Goal: Transaction & Acquisition: Download file/media

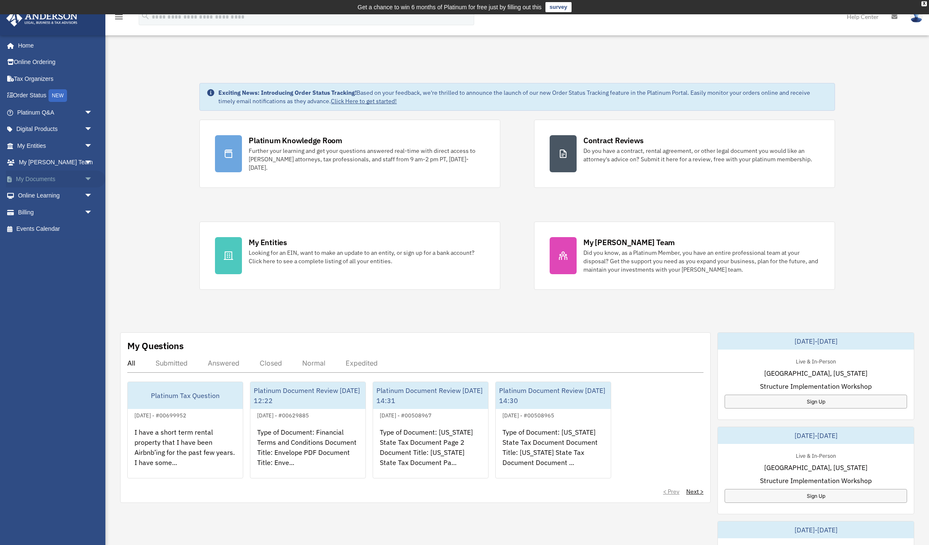
click at [43, 179] on link "My Documents arrow_drop_down" at bounding box center [55, 179] width 99 height 17
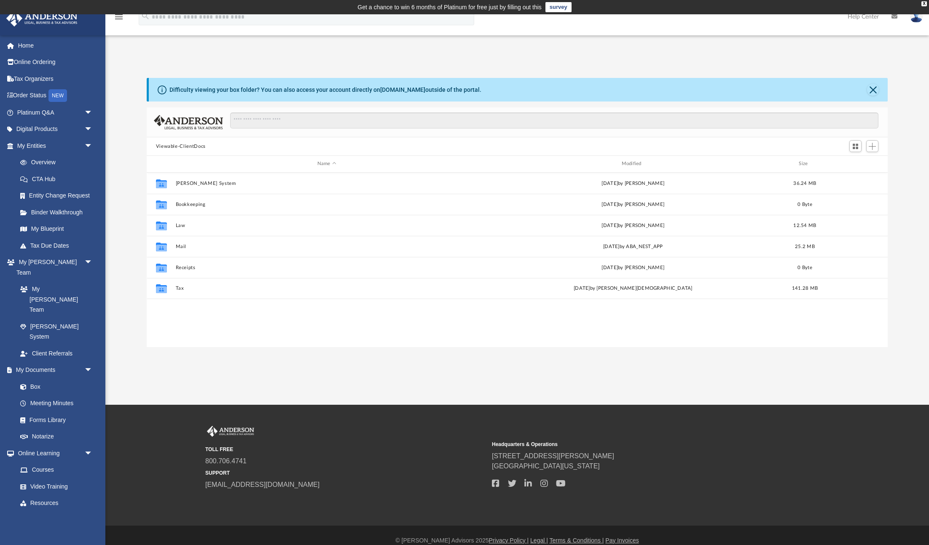
scroll to position [192, 741]
click at [182, 288] on button "Tax" at bounding box center [326, 288] width 303 height 5
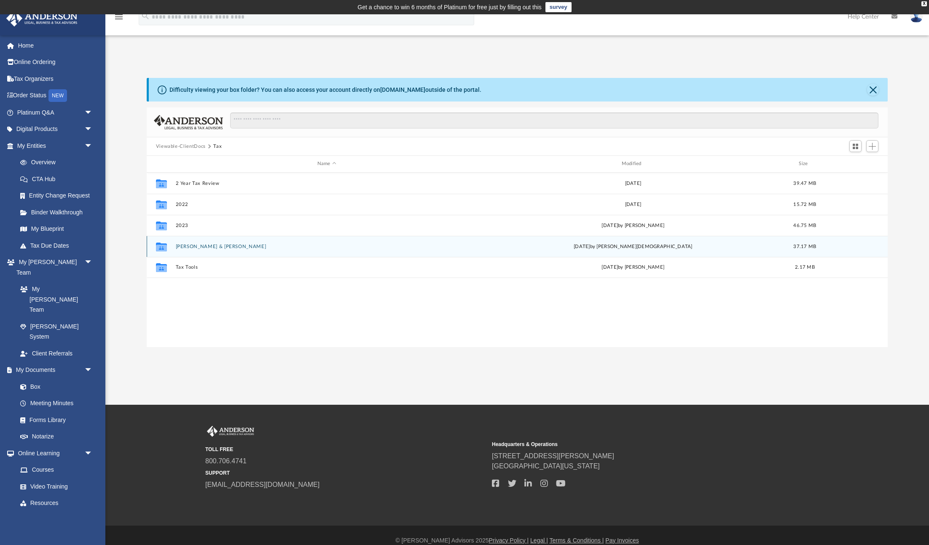
click at [231, 244] on button "[PERSON_NAME] & [PERSON_NAME]" at bounding box center [326, 246] width 303 height 5
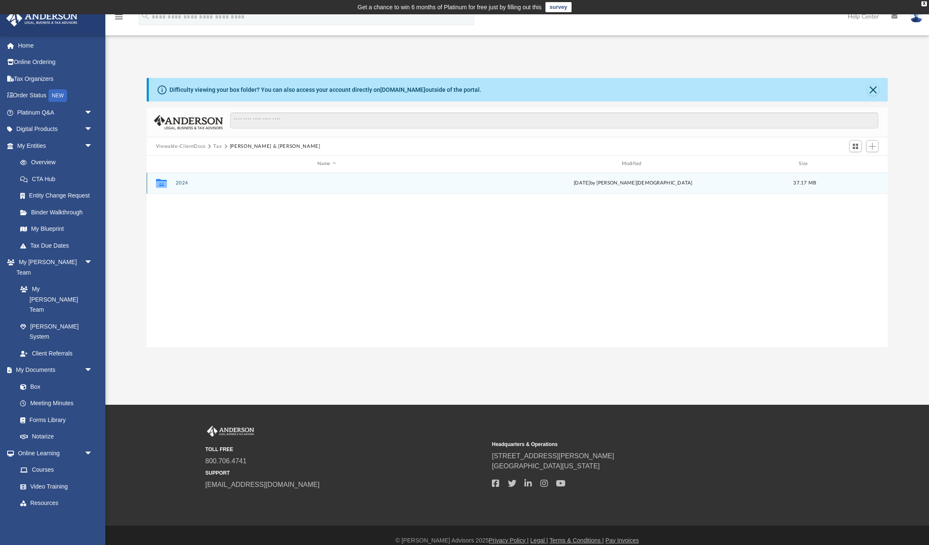
click at [181, 185] on button "2024" at bounding box center [326, 182] width 303 height 5
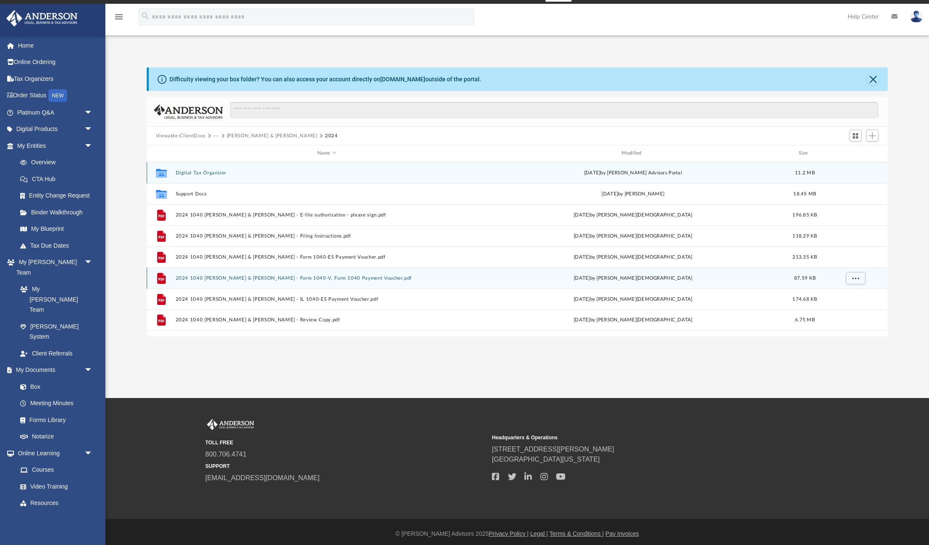
scroll to position [14, 0]
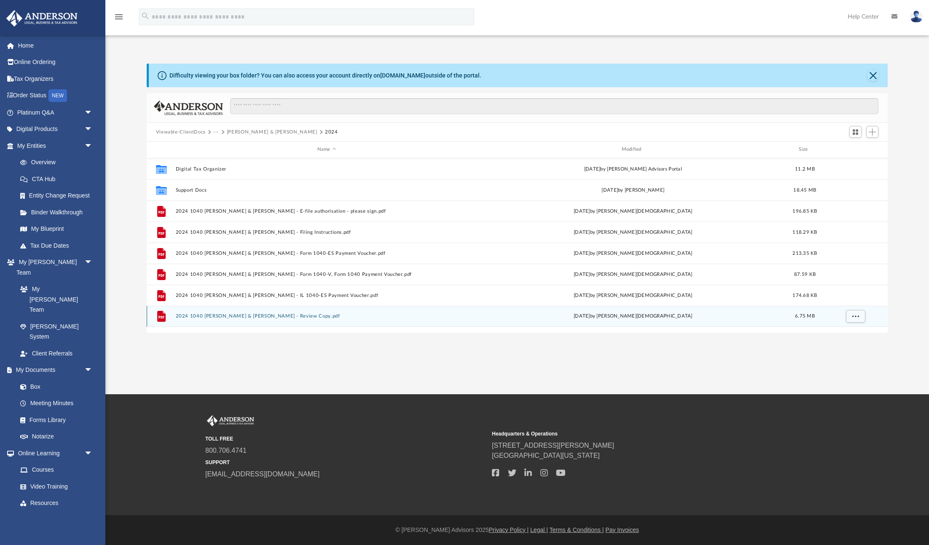
click at [278, 317] on button "2024 1040 Kopp, Matthew Richard & Courtney - Review Copy.pdf" at bounding box center [326, 316] width 303 height 5
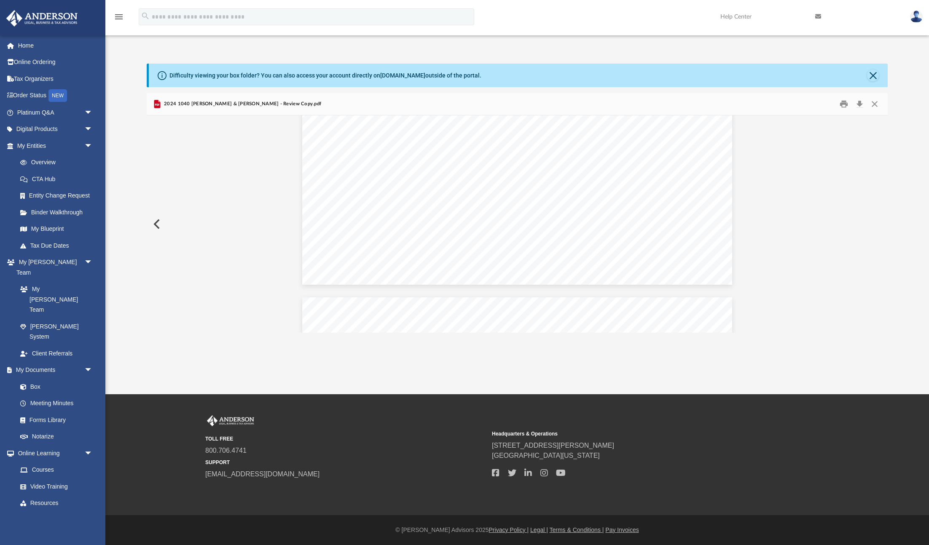
scroll to position [394, 0]
click at [578, 310] on button "File preview" at bounding box center [578, 313] width 19 height 19
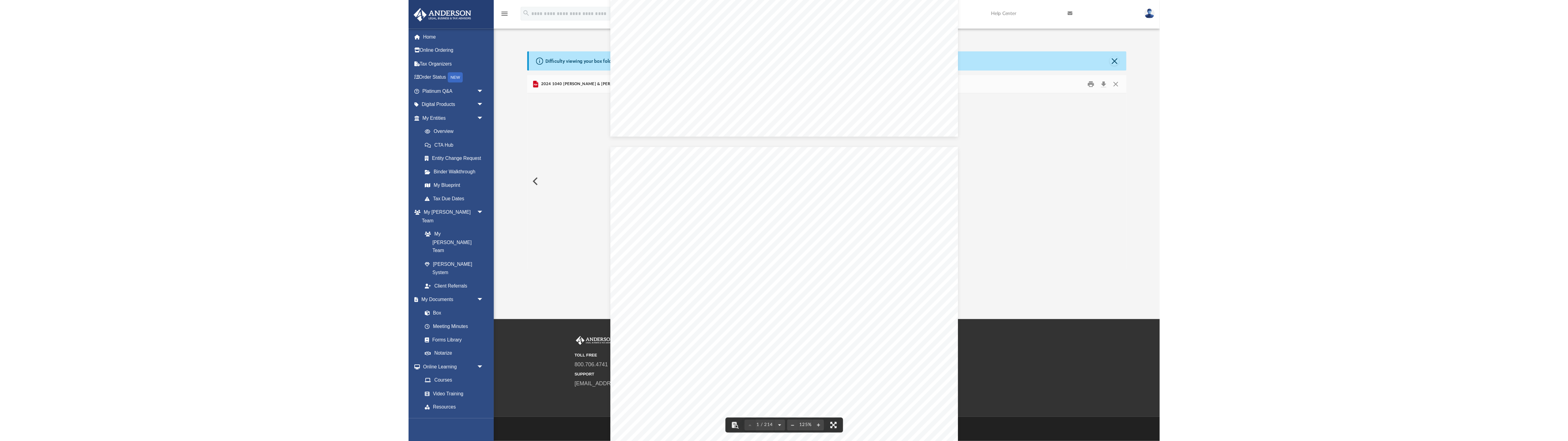
scroll to position [139, 1343]
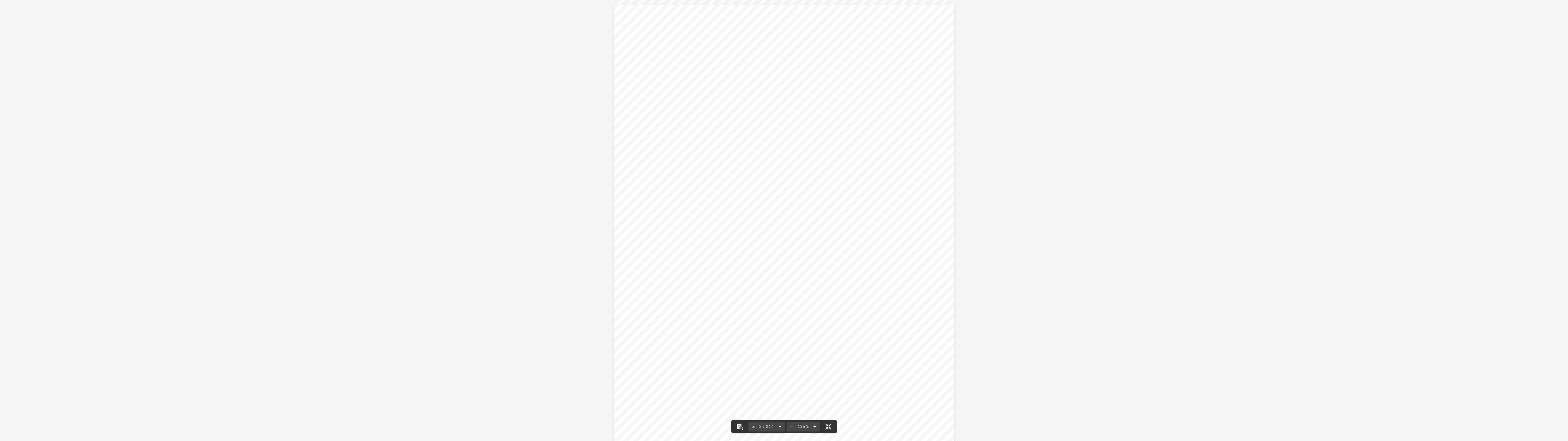
click at [675, 396] on button "File preview" at bounding box center [791, 426] width 9 height 14
type input "**********"
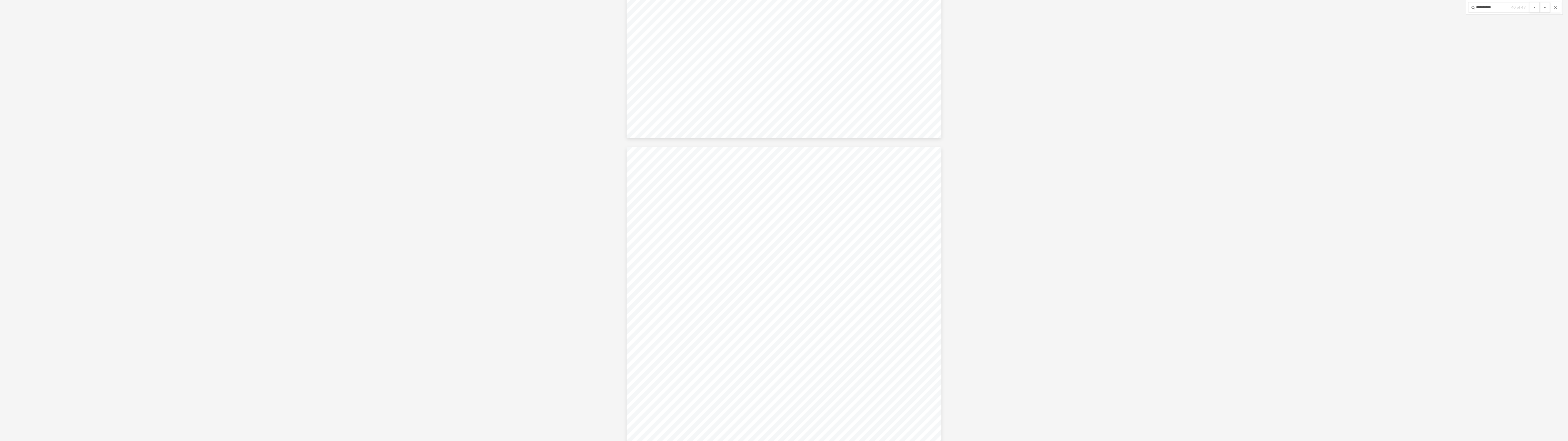
click at [675, 2] on button "File preview" at bounding box center [1545, 7] width 10 height 10
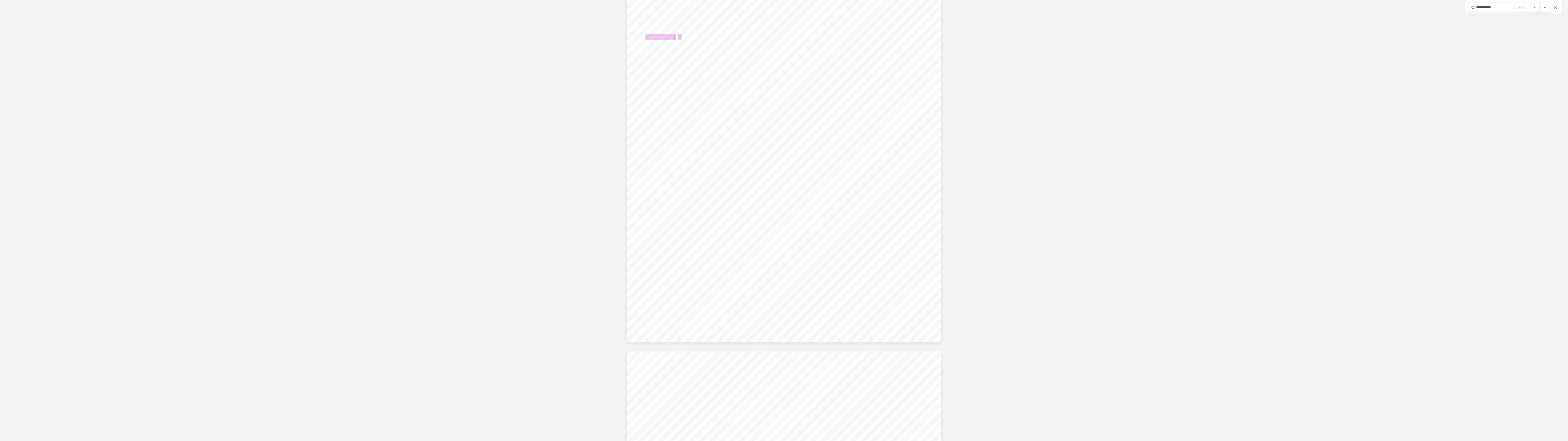
scroll to position [15296, 0]
click at [675, 2] on button "File preview" at bounding box center [1545, 7] width 10 height 10
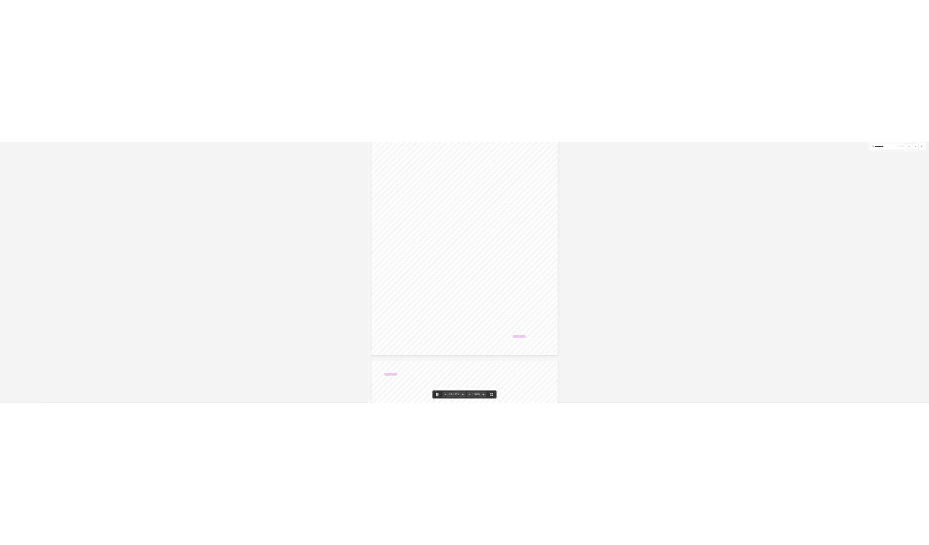
scroll to position [27008, 0]
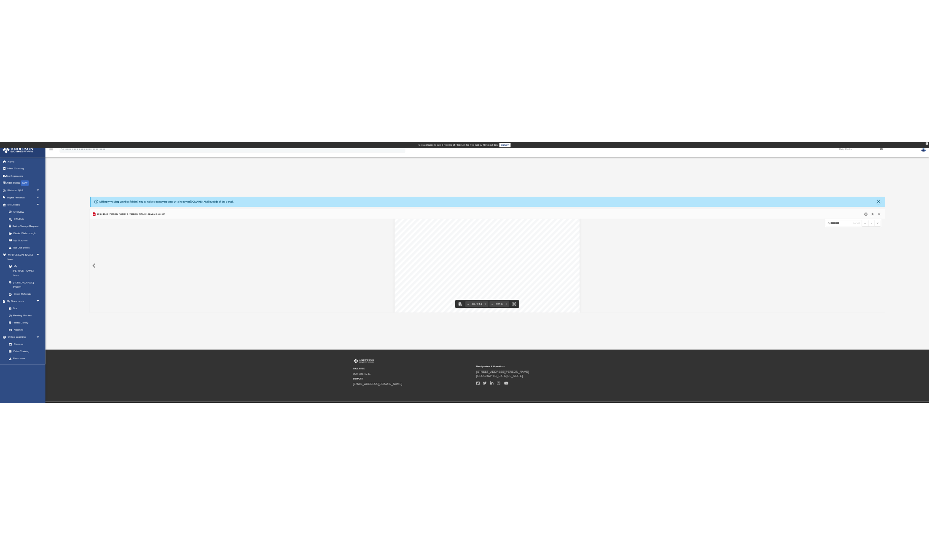
scroll to position [192, 741]
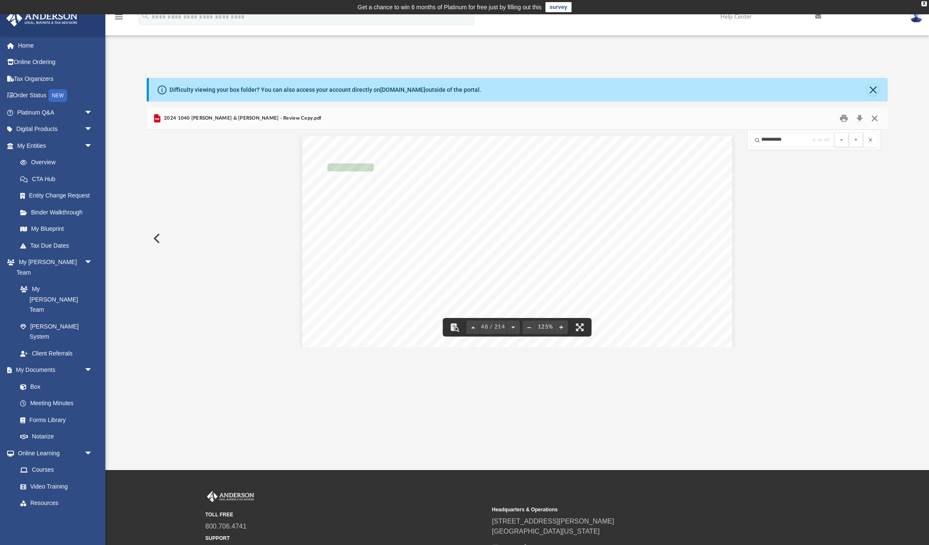
click at [874, 116] on button "Close" at bounding box center [874, 118] width 15 height 13
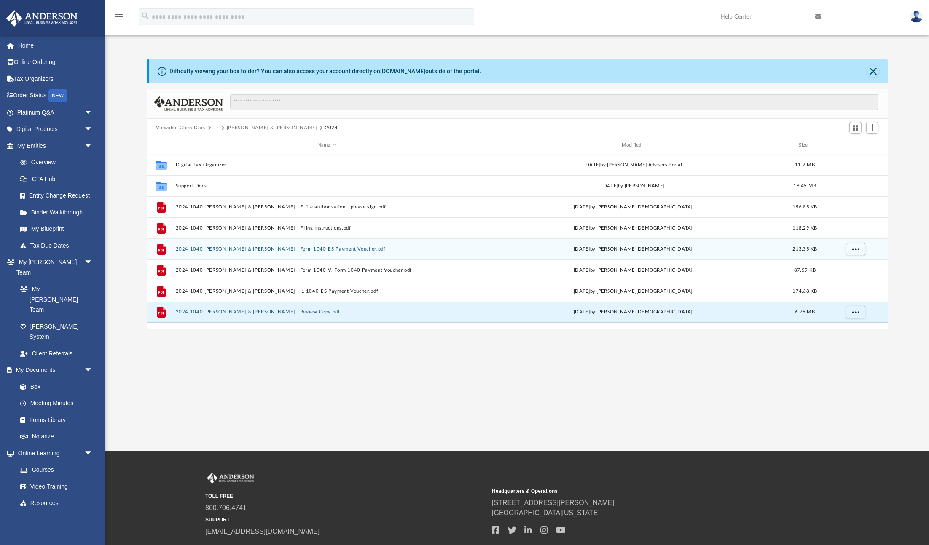
scroll to position [0, 0]
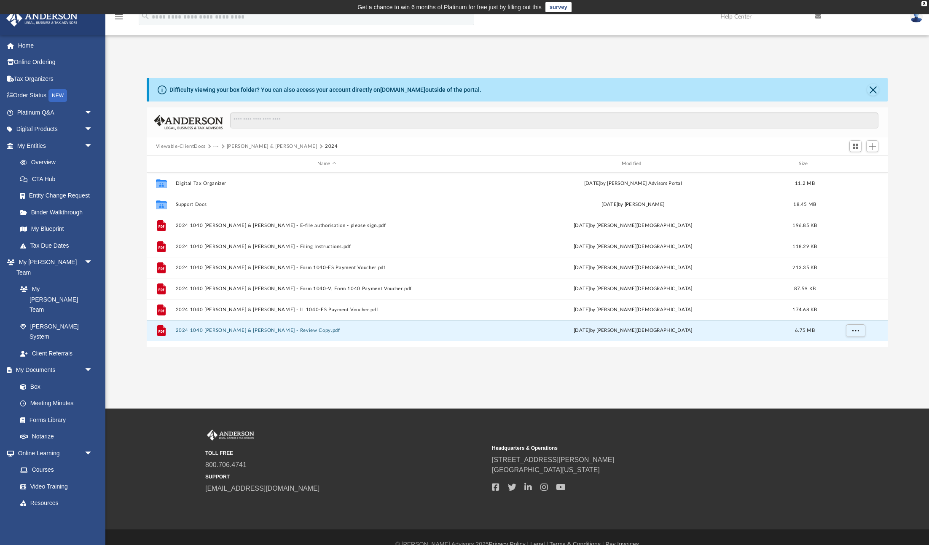
click at [235, 144] on button "Kopp, Matthew Richard & Courtney" at bounding box center [272, 147] width 91 height 8
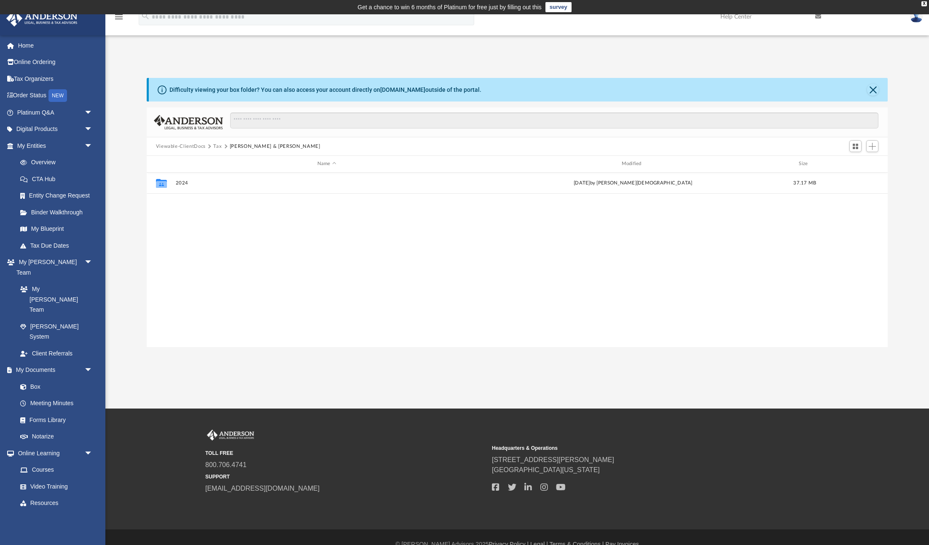
click at [216, 146] on button "Tax" at bounding box center [217, 147] width 8 height 8
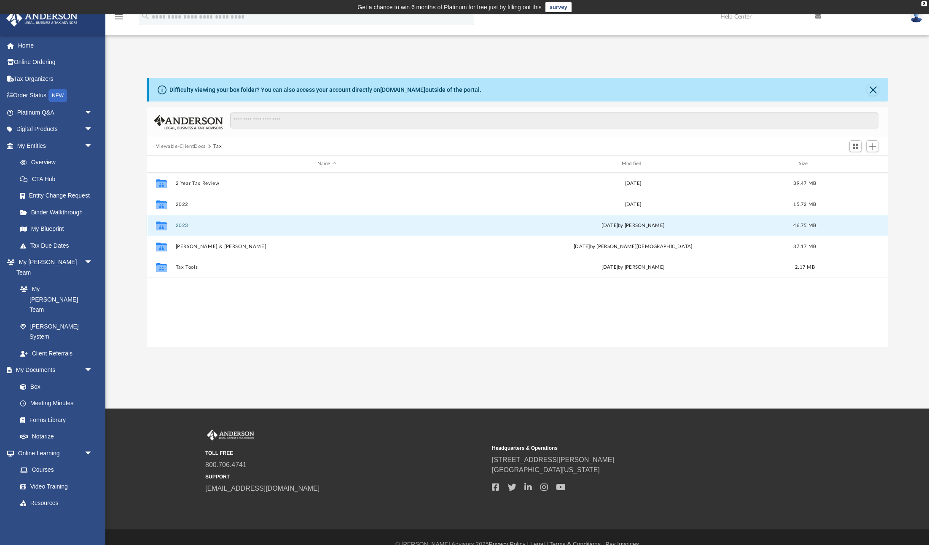
click at [184, 225] on button "2023" at bounding box center [326, 225] width 303 height 5
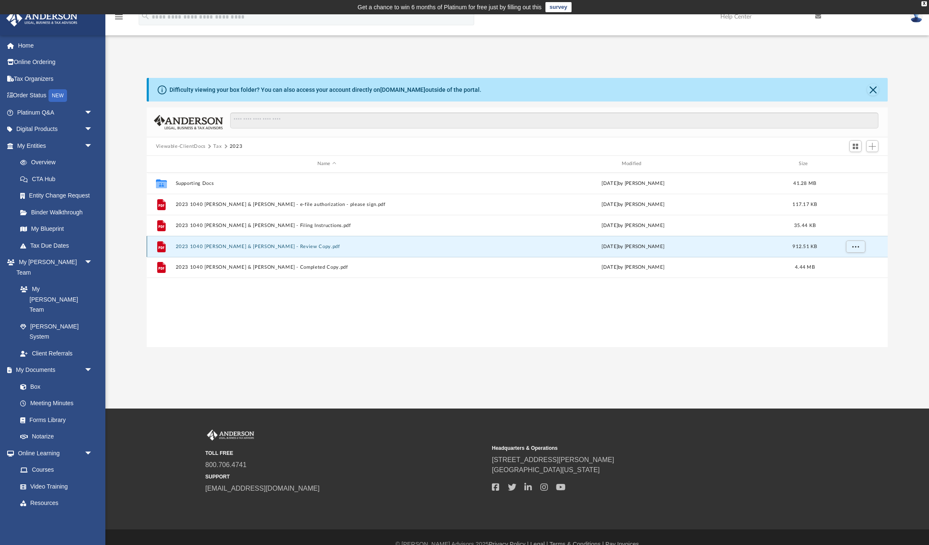
click at [272, 247] on button "2023 1040 Kopp, Matthew Richard & Courtney - Review Copy.pdf" at bounding box center [326, 246] width 303 height 5
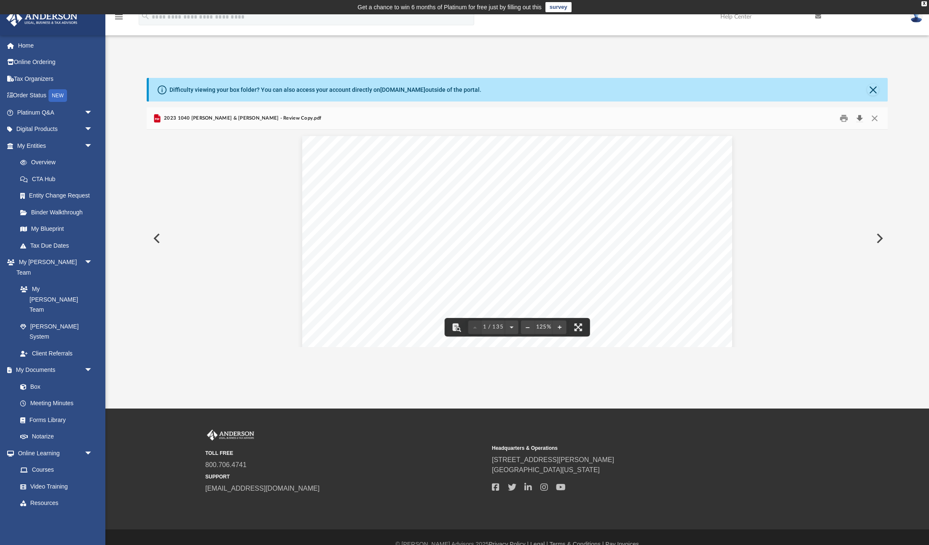
click at [857, 119] on button "Download" at bounding box center [859, 118] width 15 height 13
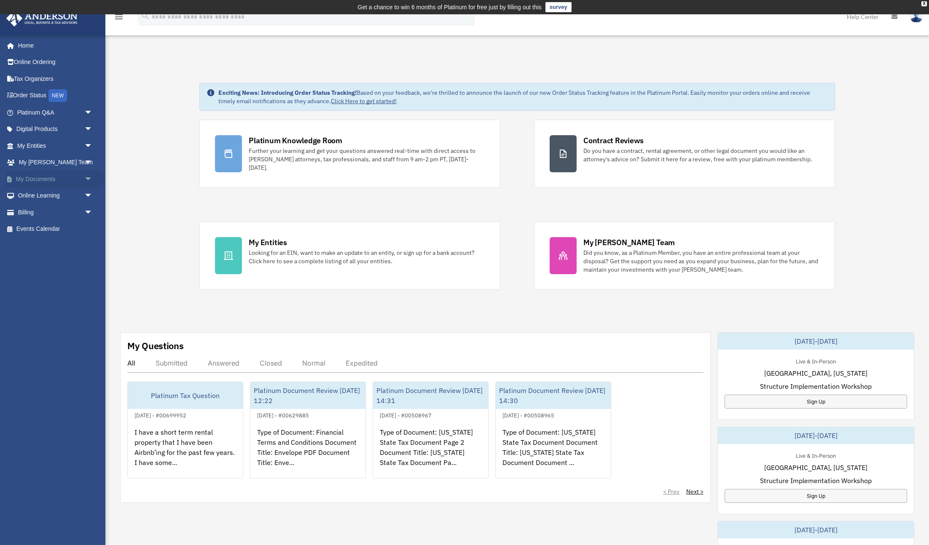
click at [42, 177] on link "My Documents arrow_drop_down" at bounding box center [55, 179] width 99 height 17
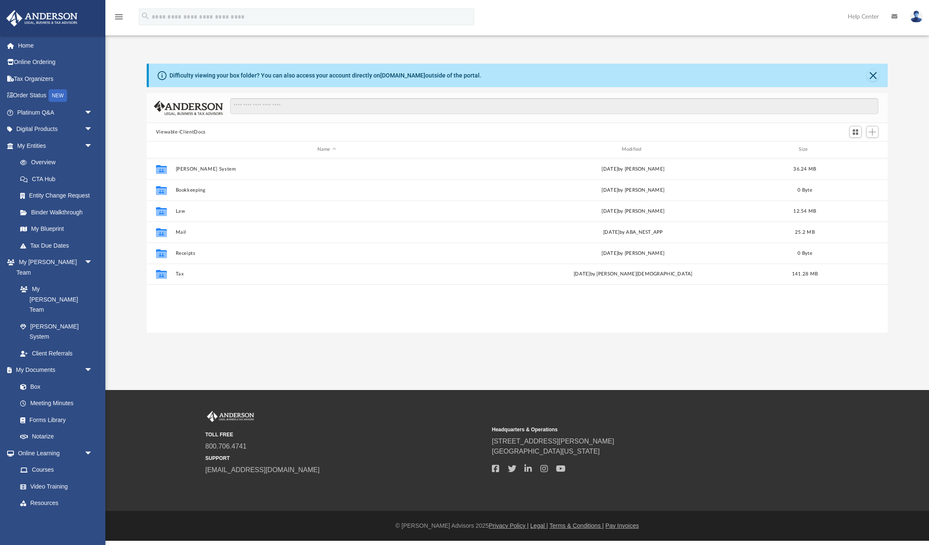
scroll to position [192, 741]
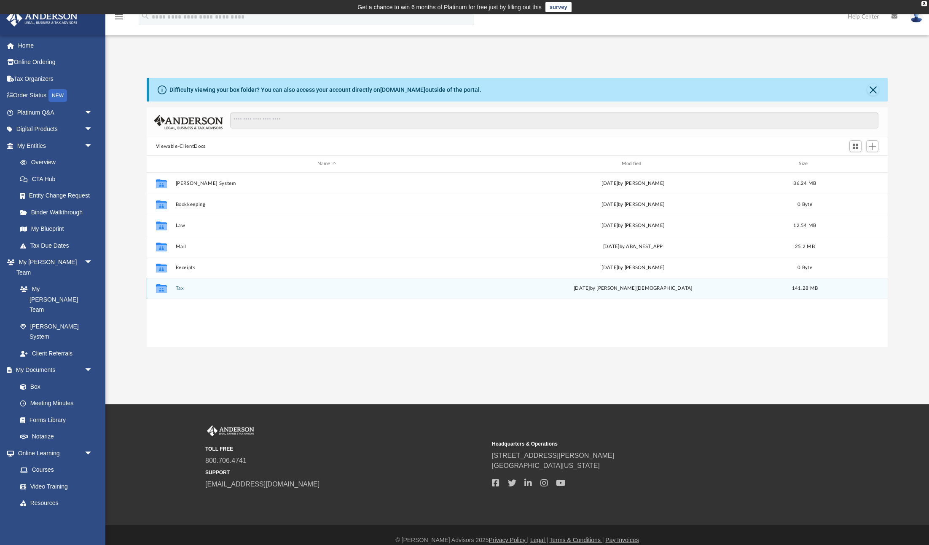
click at [177, 286] on button "Tax" at bounding box center [326, 288] width 303 height 5
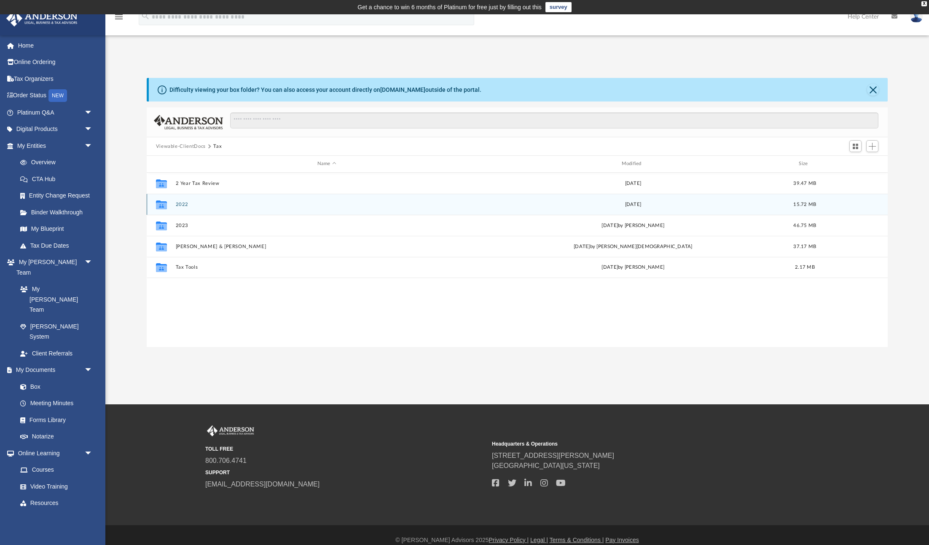
click at [177, 205] on button "2022" at bounding box center [326, 204] width 303 height 5
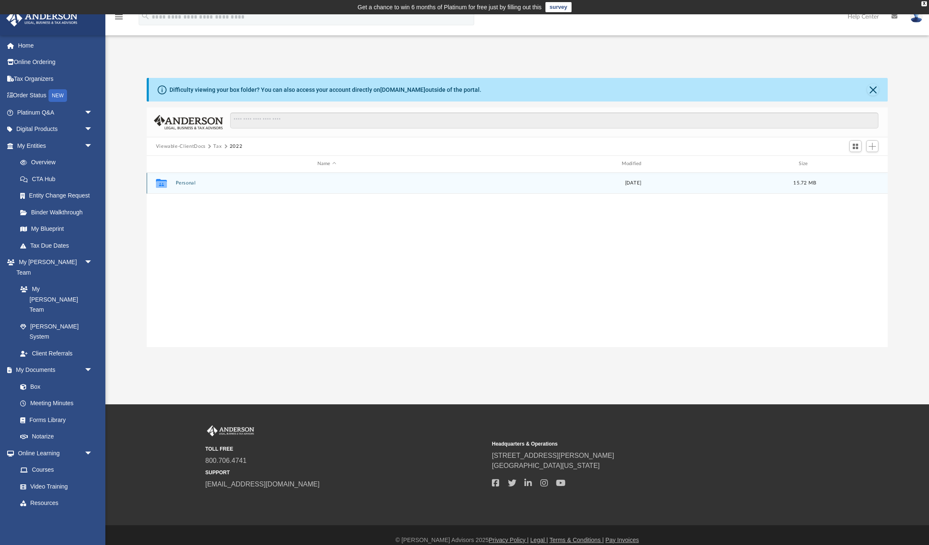
click at [186, 180] on button "Personal" at bounding box center [326, 182] width 303 height 5
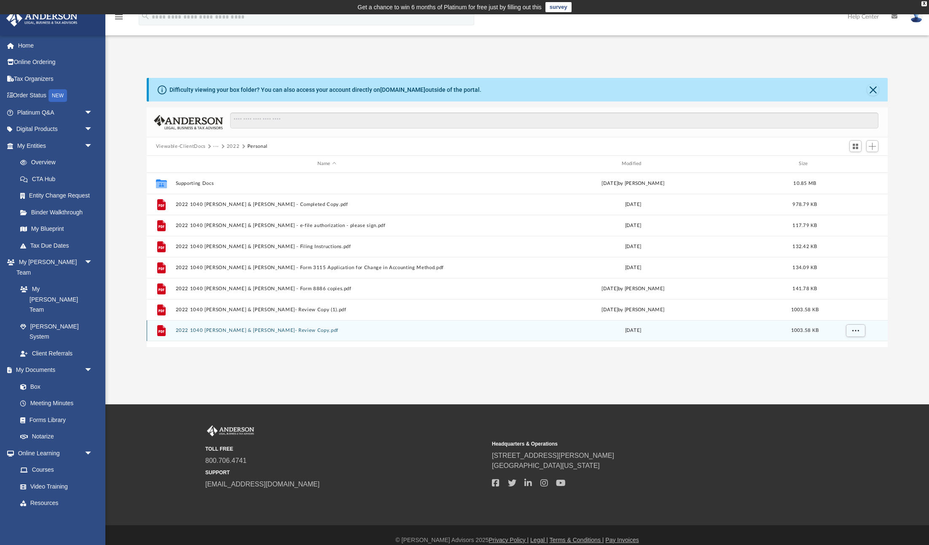
click at [258, 330] on button "2022 1040 Kopp, Matthew Richard & Courtney- Review Copy.pdf" at bounding box center [326, 330] width 303 height 5
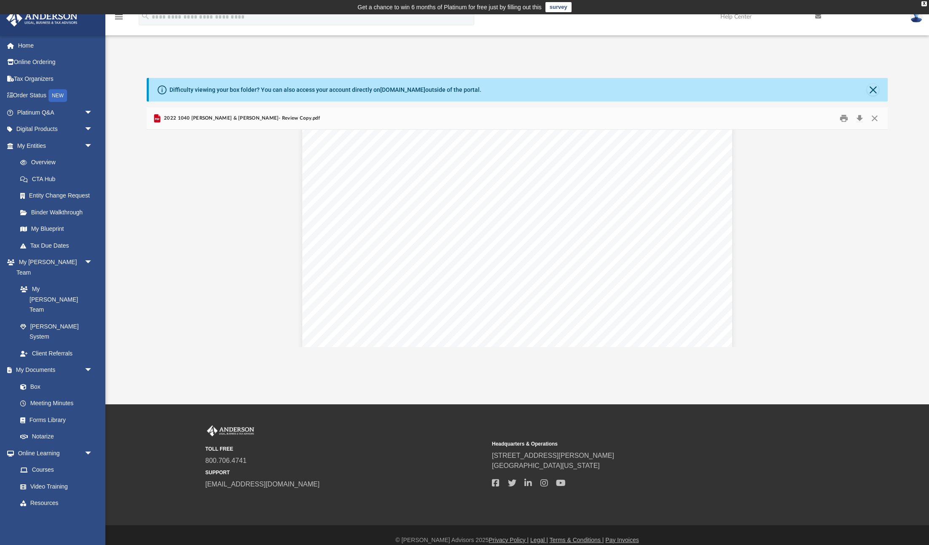
scroll to position [1201, 0]
click at [875, 118] on button "Close" at bounding box center [874, 118] width 15 height 13
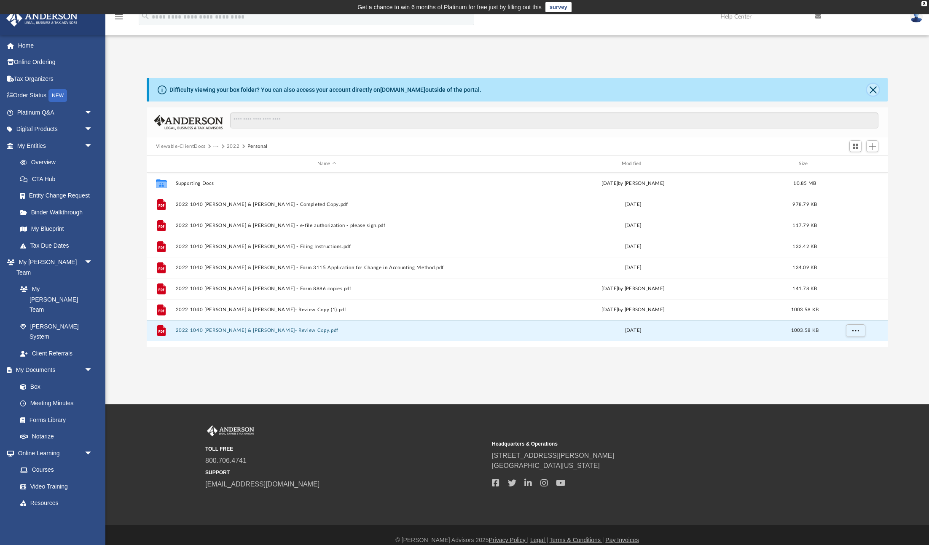
click at [873, 92] on button "Close" at bounding box center [873, 90] width 12 height 12
